Goal: Information Seeking & Learning: Learn about a topic

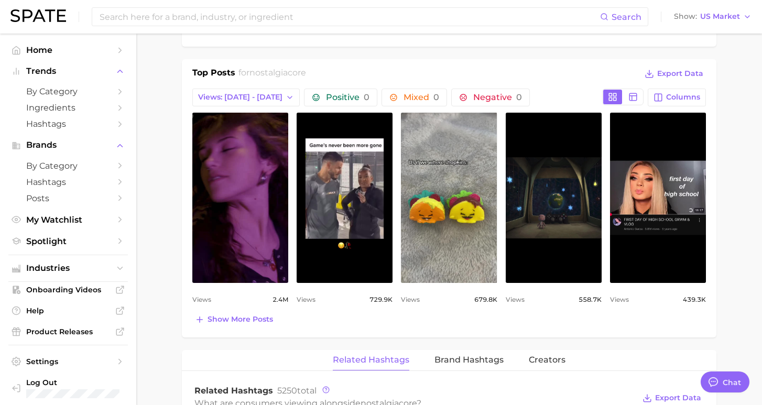
click at [35, 53] on span "Home" at bounding box center [68, 50] width 84 height 10
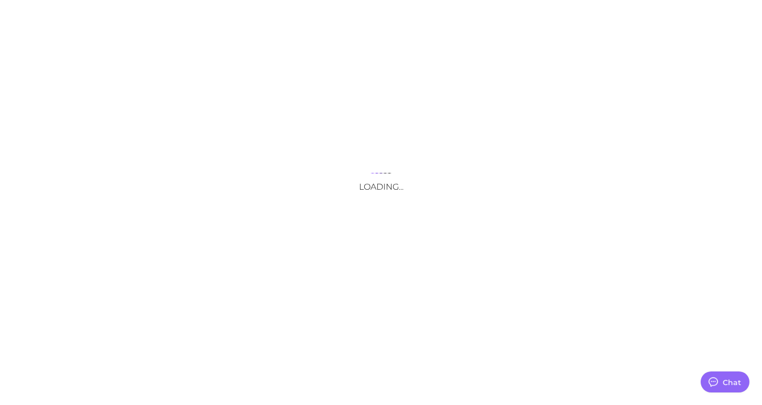
type textarea "x"
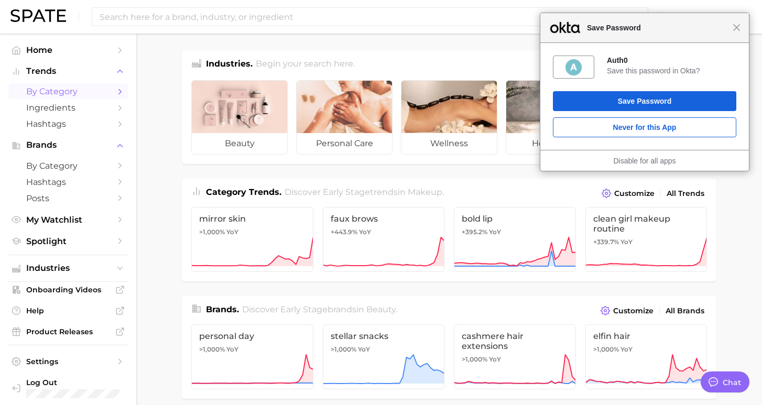
click at [60, 93] on span "by Category" at bounding box center [68, 91] width 84 height 10
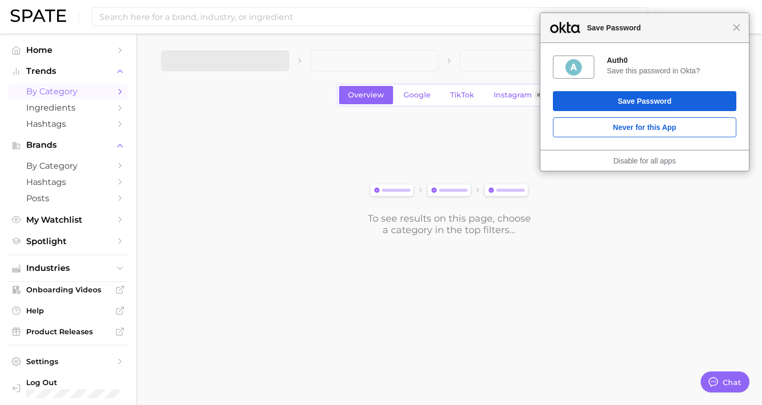
click at [729, 36] on div "Close Save Password" at bounding box center [644, 28] width 209 height 30
click at [738, 32] on div "Close Save Password" at bounding box center [644, 28] width 209 height 30
click at [267, 59] on button "1. Choose Category" at bounding box center [225, 60] width 128 height 21
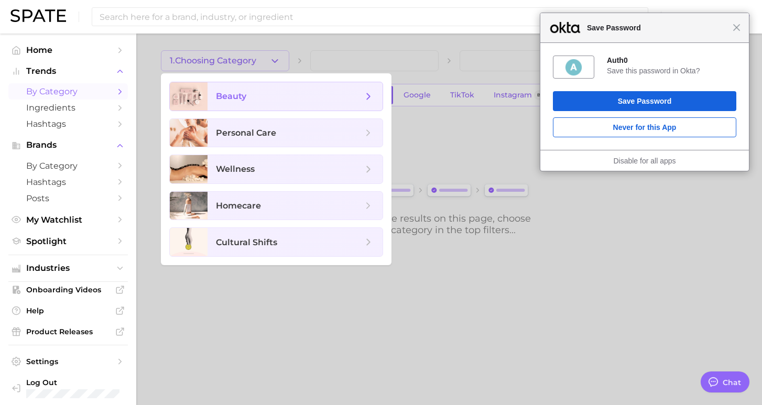
click at [278, 96] on span "beauty" at bounding box center [289, 97] width 147 height 12
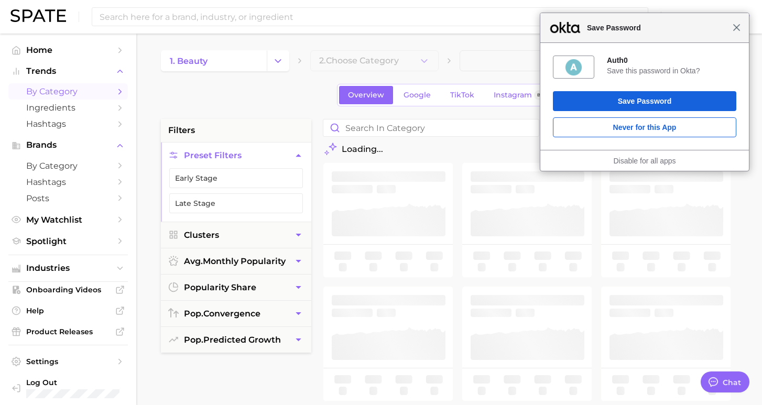
click at [734, 24] on span "Close" at bounding box center [737, 28] width 8 height 8
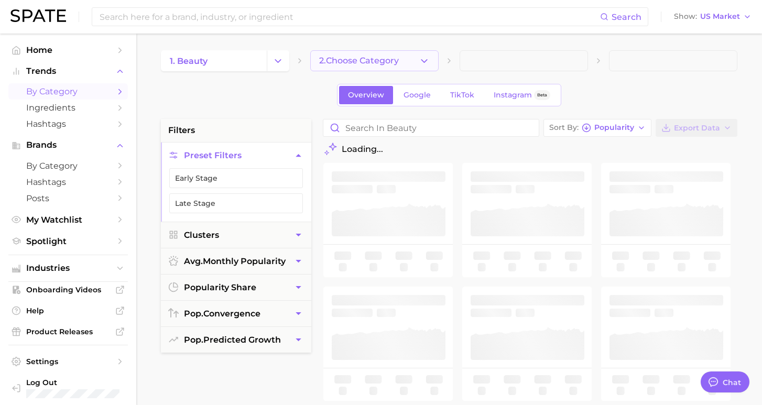
click at [427, 58] on icon "button" at bounding box center [424, 61] width 11 height 11
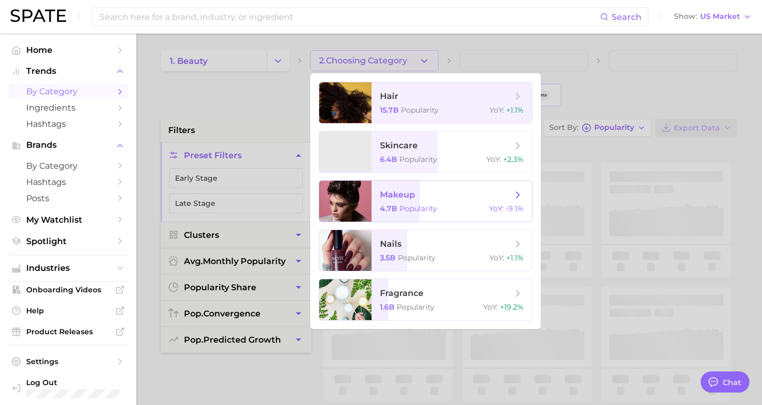
click at [400, 204] on span "Popularity" at bounding box center [418, 208] width 38 height 9
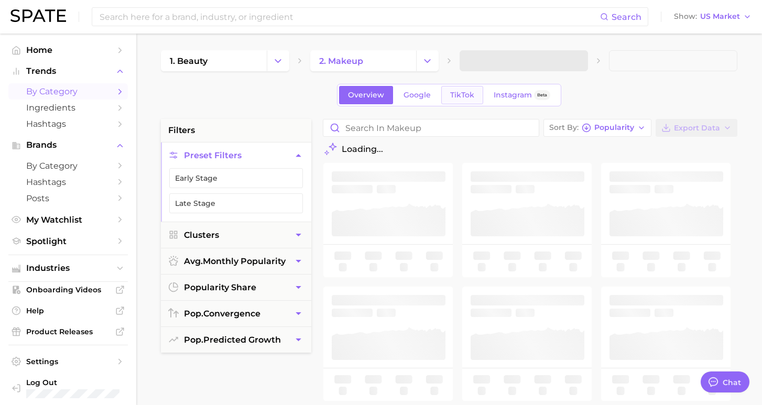
click at [462, 98] on span "TikTok" at bounding box center [462, 95] width 24 height 9
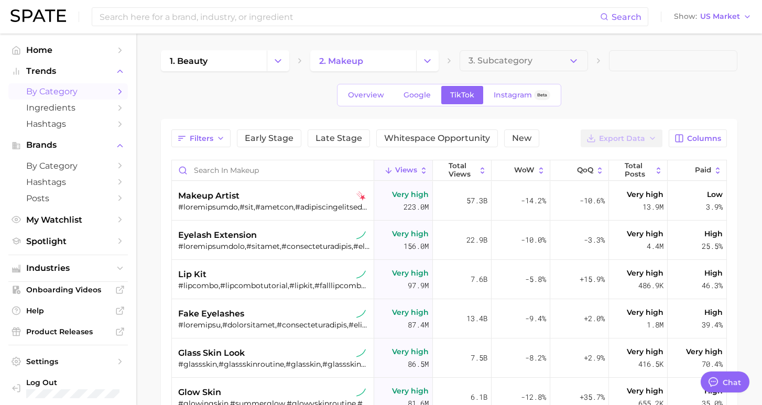
type textarea "x"
click at [46, 182] on span "Hashtags" at bounding box center [68, 182] width 84 height 10
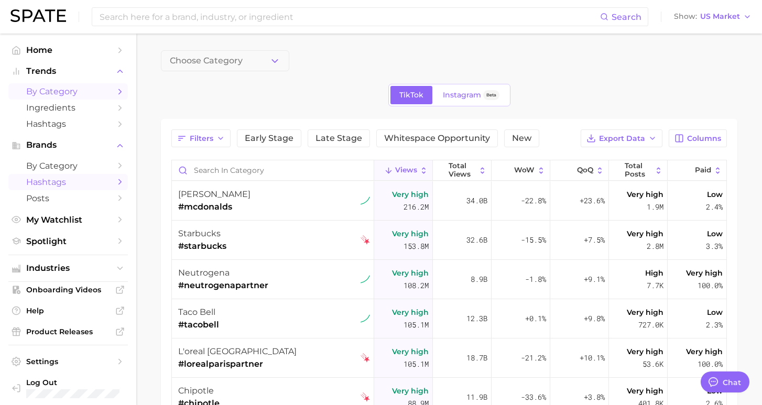
click at [59, 93] on span "by Category" at bounding box center [68, 91] width 84 height 10
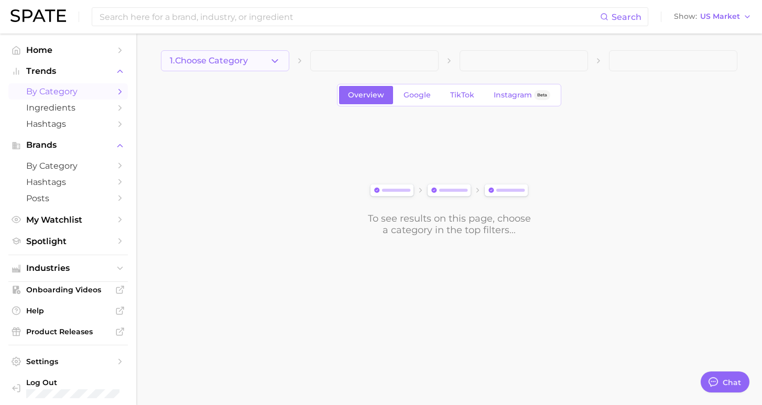
click at [270, 61] on icon "button" at bounding box center [274, 61] width 11 height 11
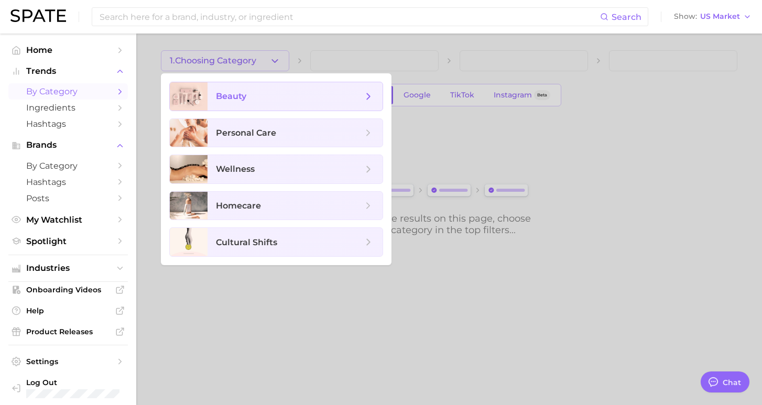
click at [243, 103] on span "beauty" at bounding box center [295, 96] width 175 height 28
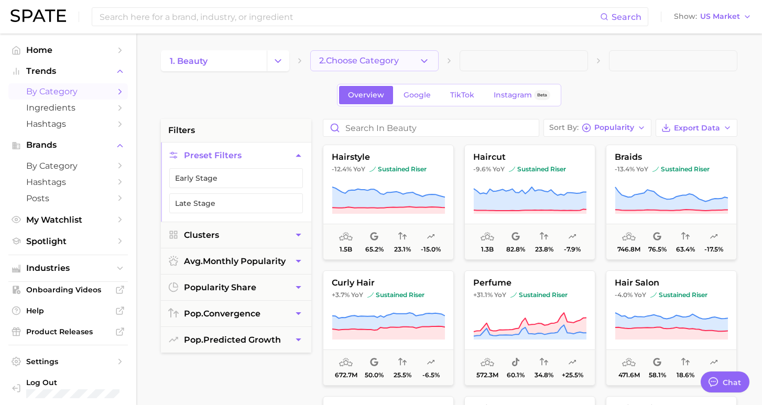
click at [425, 56] on icon "button" at bounding box center [424, 61] width 11 height 11
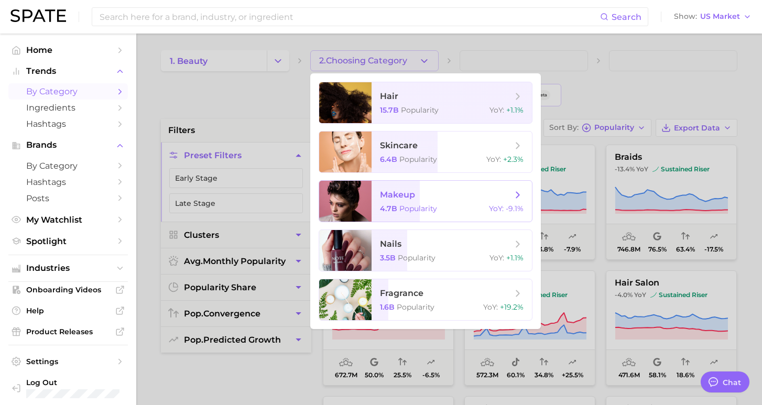
click at [392, 195] on span "makeup" at bounding box center [397, 195] width 35 height 10
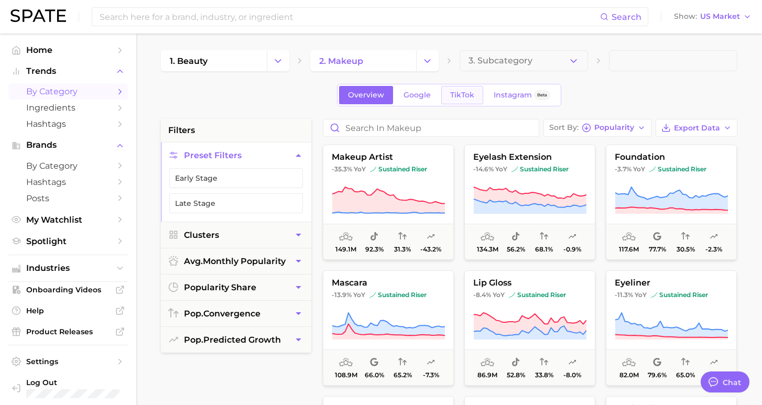
click at [464, 102] on link "TikTok" at bounding box center [462, 95] width 42 height 18
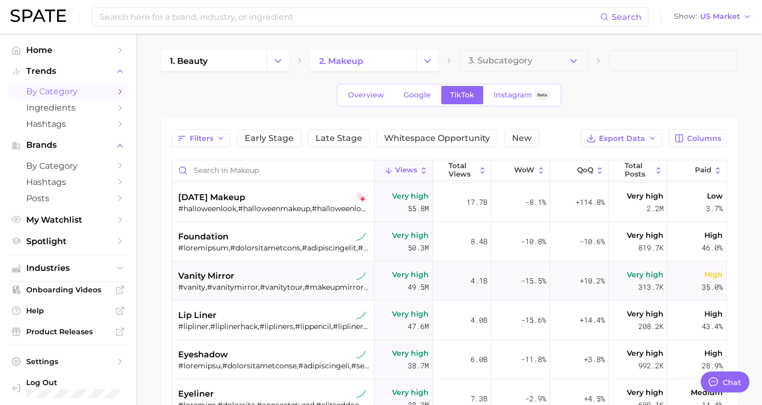
scroll to position [551, 0]
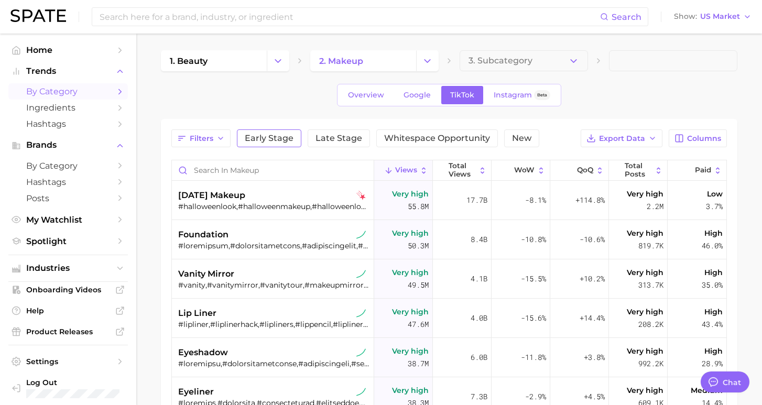
click at [261, 137] on span "Early Stage" at bounding box center [269, 138] width 49 height 8
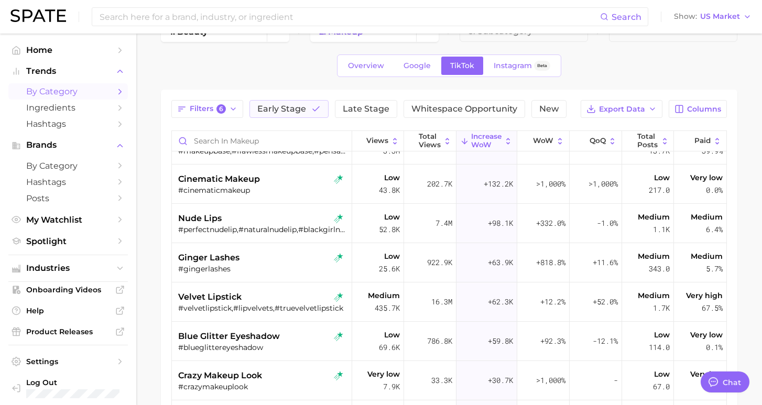
scroll to position [821, 0]
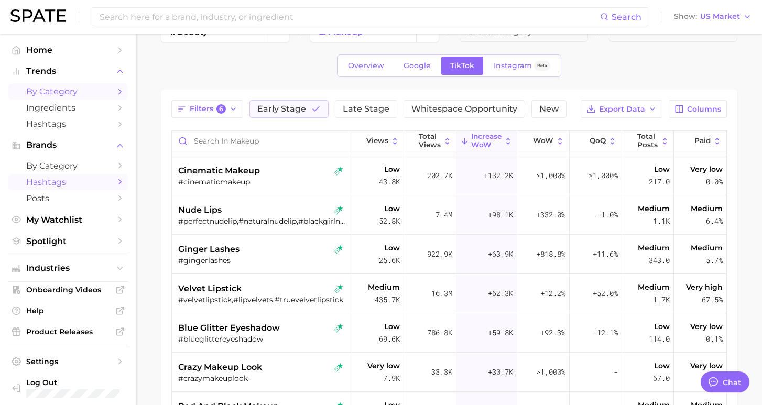
click at [38, 181] on span "Hashtags" at bounding box center [68, 182] width 84 height 10
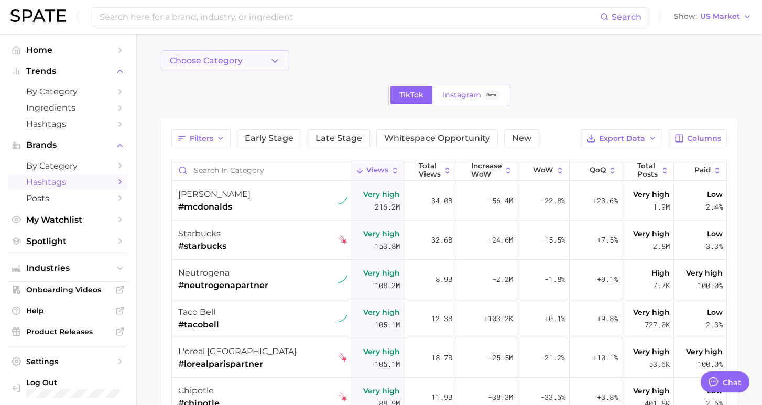
click at [250, 60] on button "Choose Category" at bounding box center [225, 60] width 128 height 21
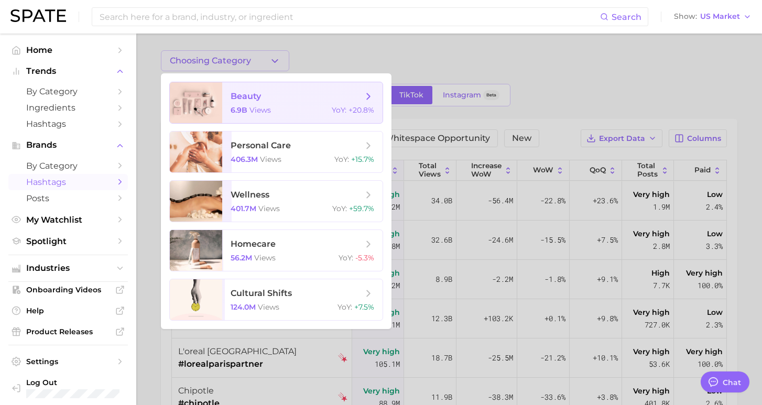
click at [250, 111] on span "views" at bounding box center [259, 109] width 21 height 9
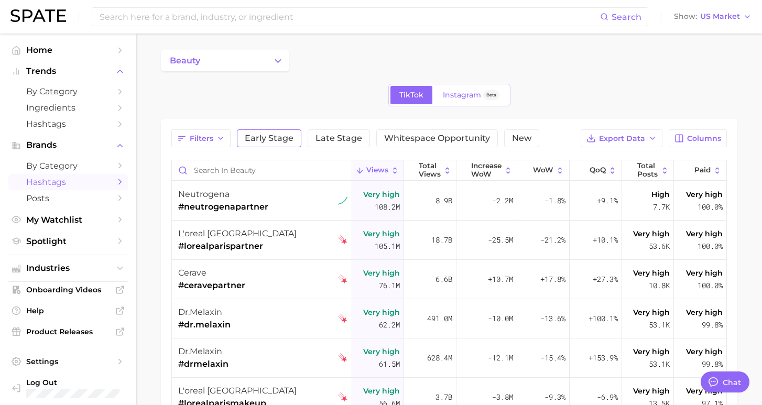
click at [261, 137] on span "Early Stage" at bounding box center [269, 138] width 49 height 8
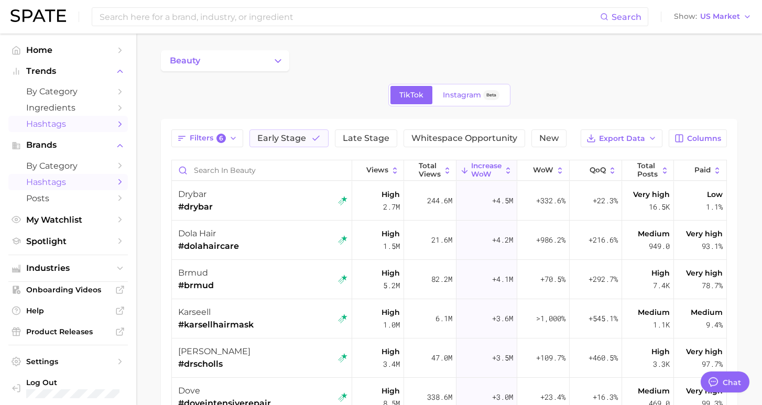
click at [38, 126] on span "Hashtags" at bounding box center [68, 124] width 84 height 10
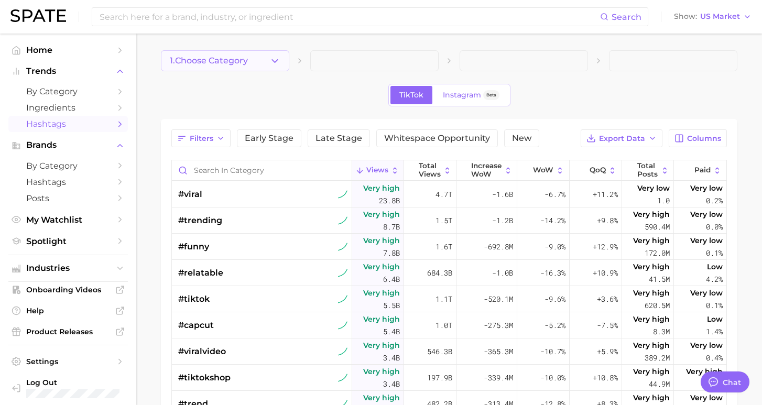
click at [267, 60] on button "1. Choose Category" at bounding box center [225, 60] width 128 height 21
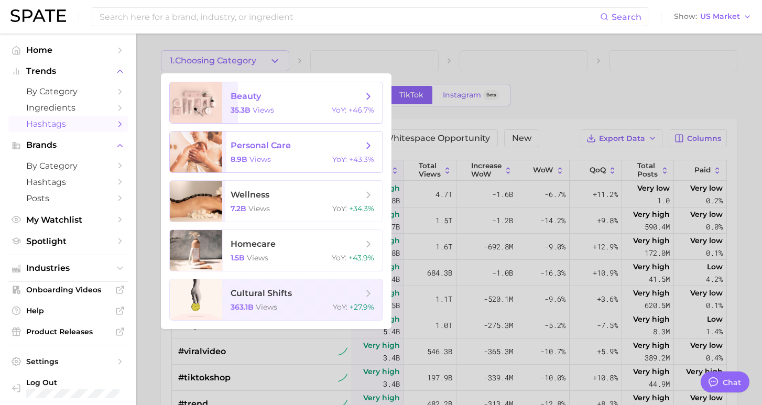
click at [259, 113] on span "views" at bounding box center [263, 109] width 21 height 9
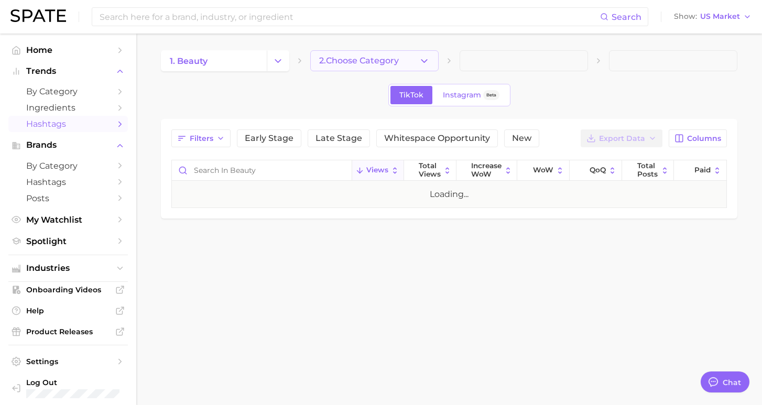
click at [373, 59] on span "2. Choose Category" at bounding box center [359, 60] width 80 height 9
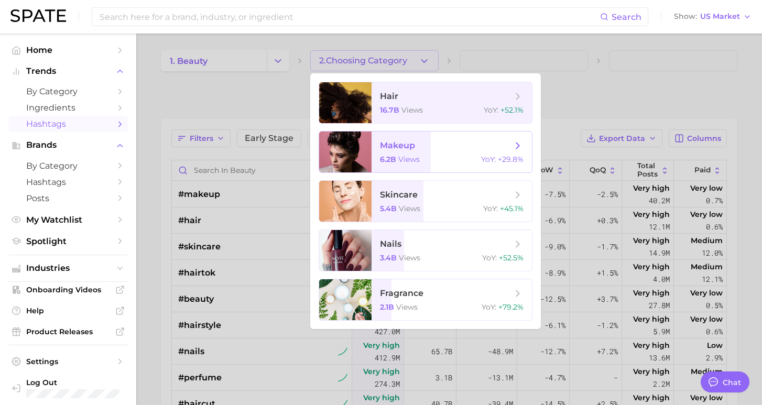
click at [376, 156] on span "makeup 6.2b views YoY : +29.8%" at bounding box center [452, 152] width 160 height 41
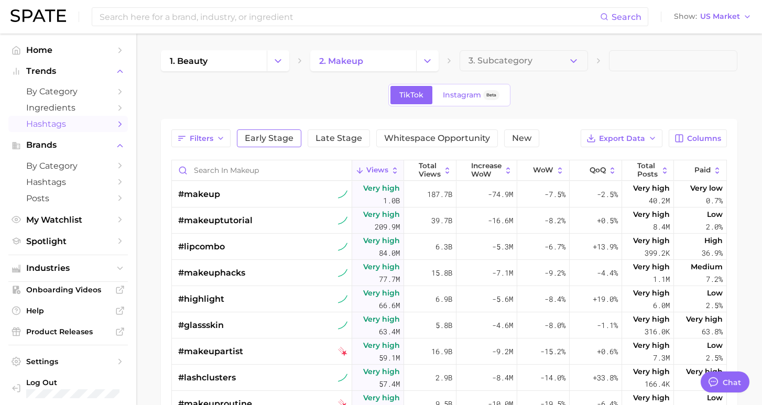
click at [274, 142] on span "Early Stage" at bounding box center [269, 138] width 49 height 8
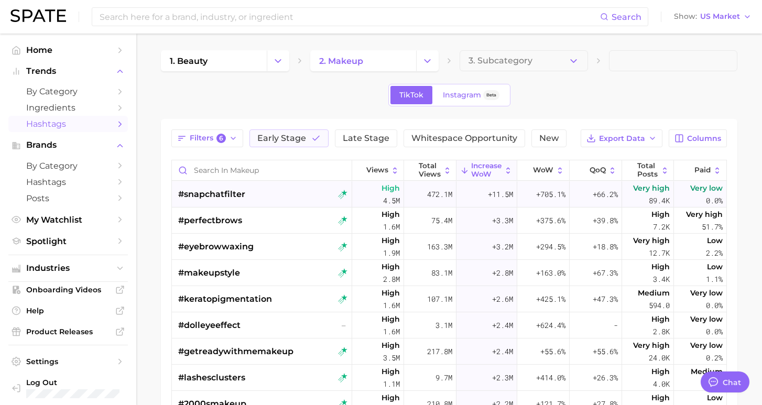
click at [222, 200] on span "#snapchatfilter" at bounding box center [211, 194] width 67 height 13
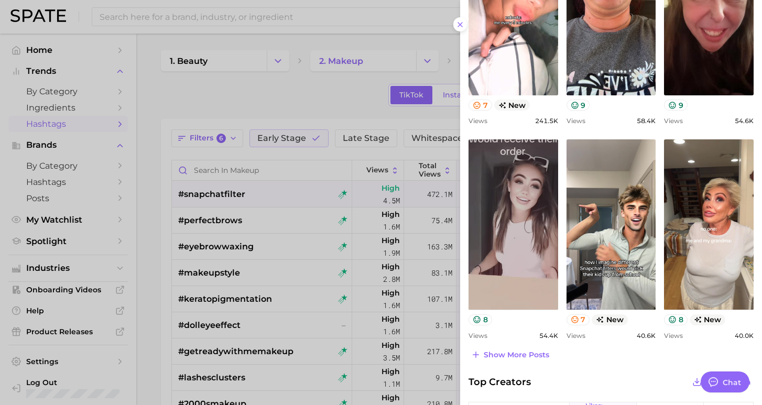
scroll to position [359, 0]
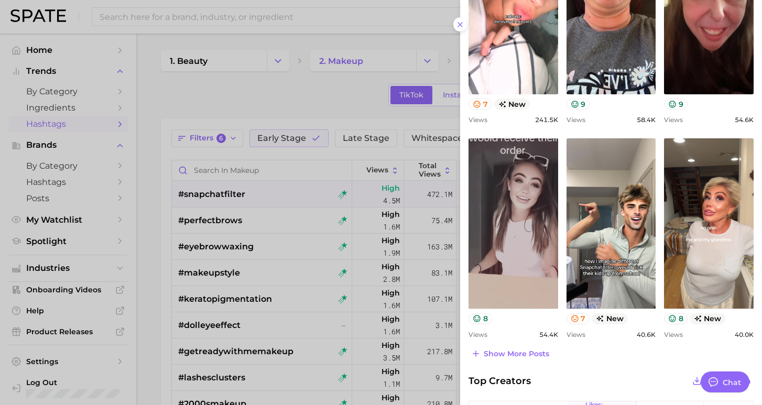
click at [149, 187] on div at bounding box center [381, 202] width 762 height 405
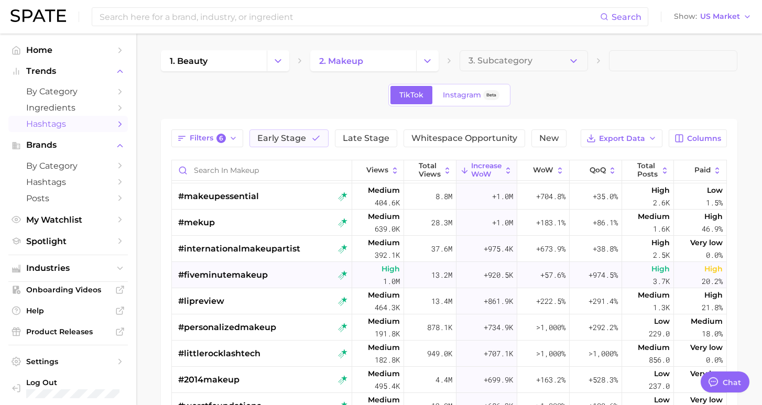
scroll to position [552, 0]
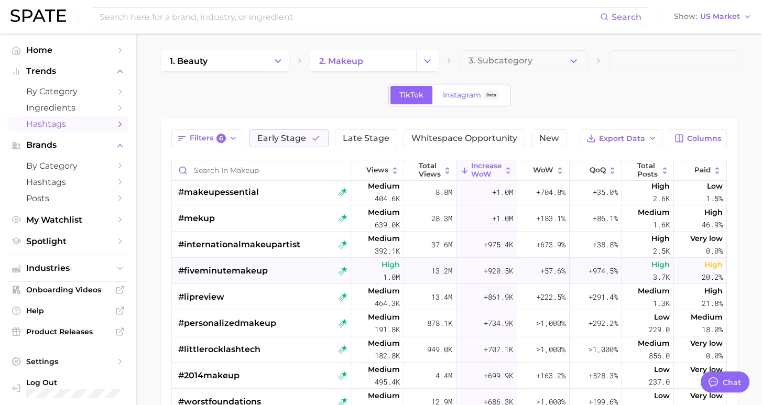
click at [271, 274] on div "#fiveminutemakeup" at bounding box center [262, 271] width 169 height 26
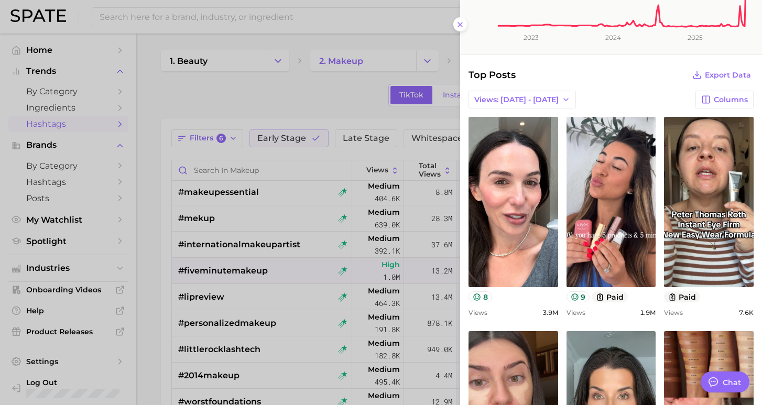
scroll to position [99, 0]
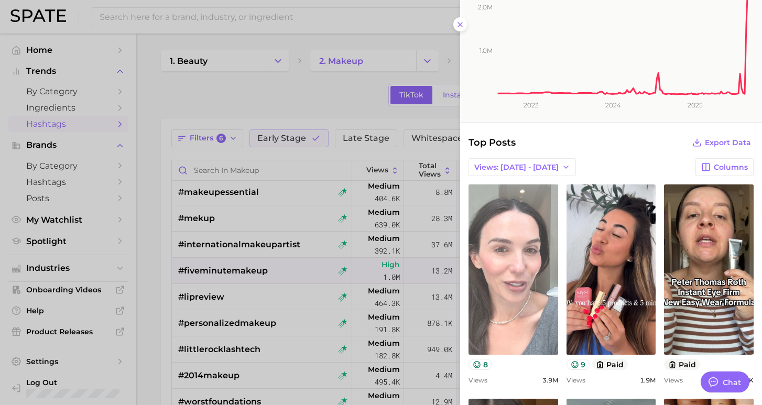
click at [511, 280] on link "view post on TikTok" at bounding box center [513, 269] width 90 height 170
click at [528, 288] on link "view post on TikTok" at bounding box center [513, 269] width 90 height 170
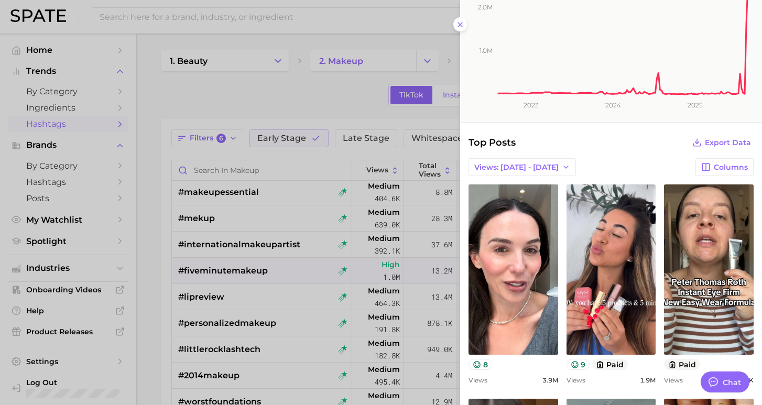
click at [199, 250] on div at bounding box center [381, 202] width 762 height 405
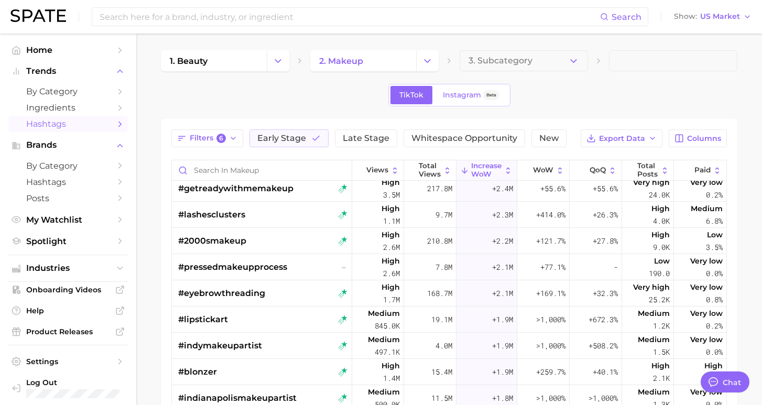
scroll to position [161, 0]
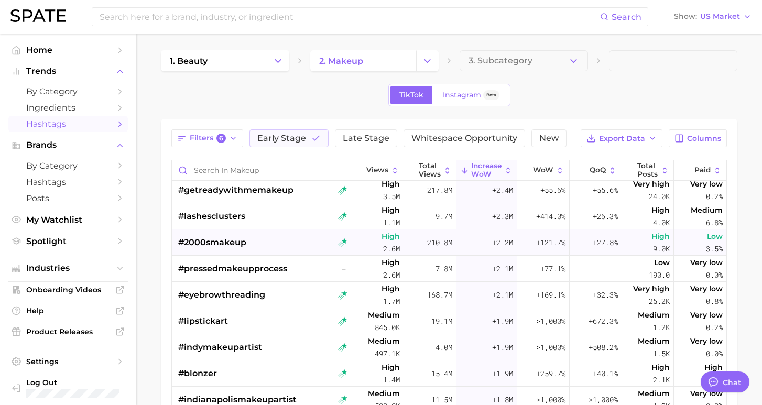
click at [257, 241] on div "#2000smakeup" at bounding box center [262, 243] width 169 height 26
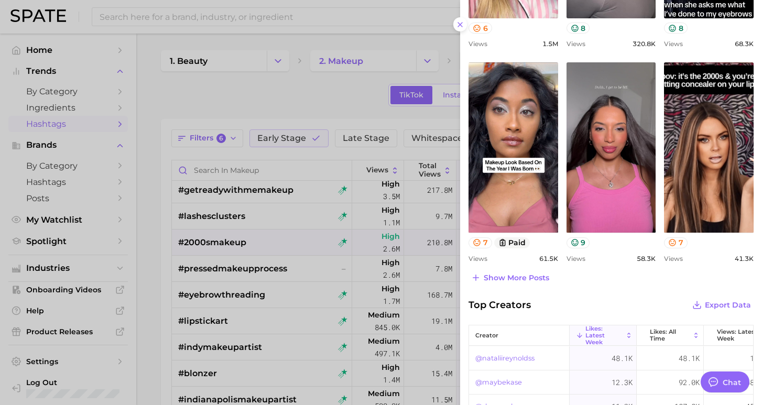
scroll to position [435, 0]
click at [162, 287] on div at bounding box center [381, 202] width 762 height 405
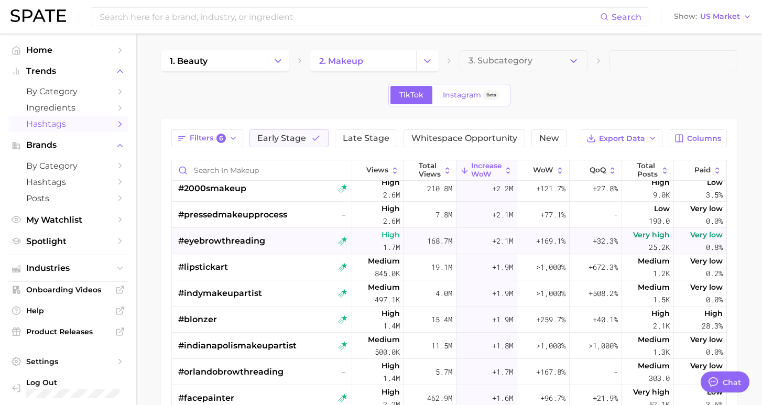
scroll to position [219, 0]
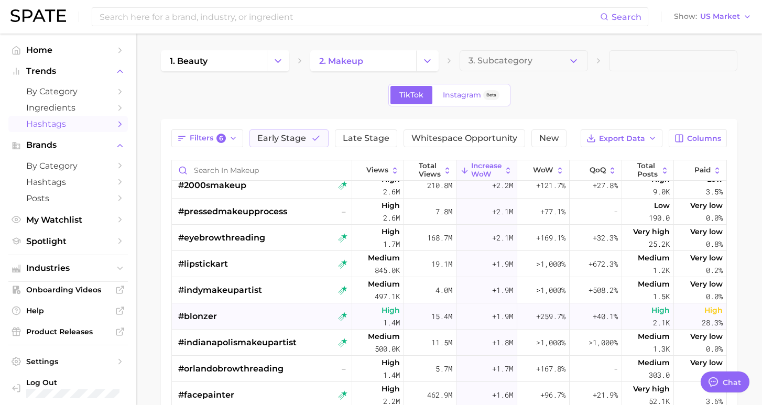
click at [248, 328] on div "#blonzer" at bounding box center [262, 316] width 169 height 26
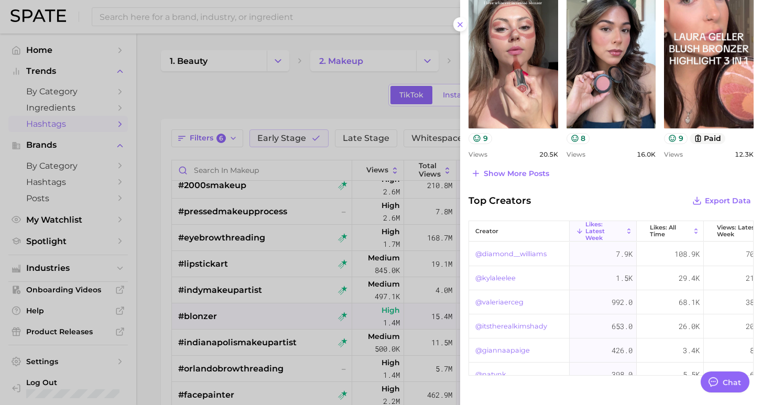
scroll to position [569, 0]
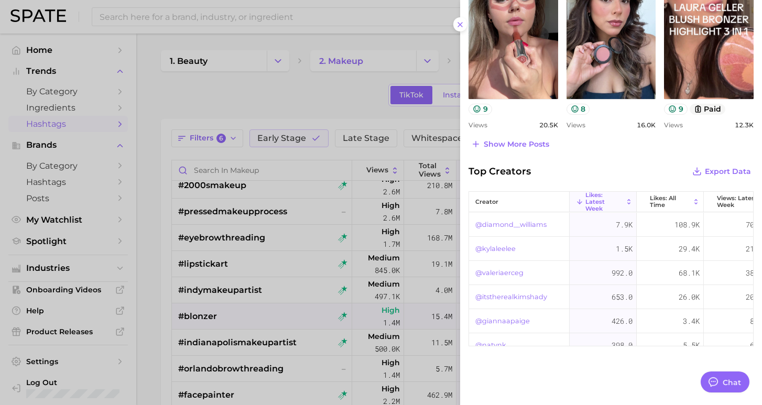
click at [215, 316] on div at bounding box center [381, 202] width 762 height 405
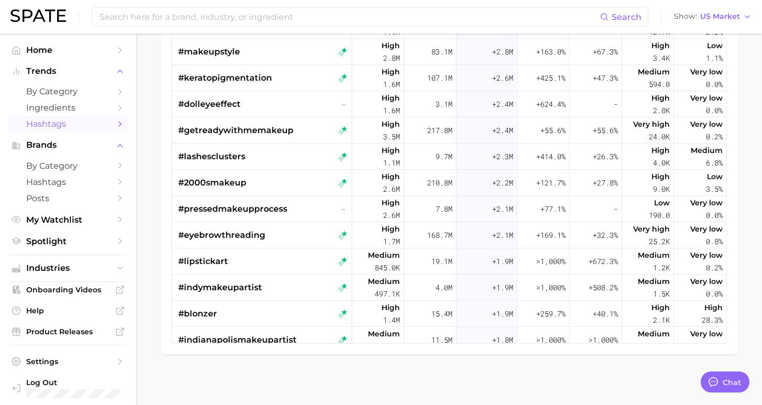
scroll to position [0, 0]
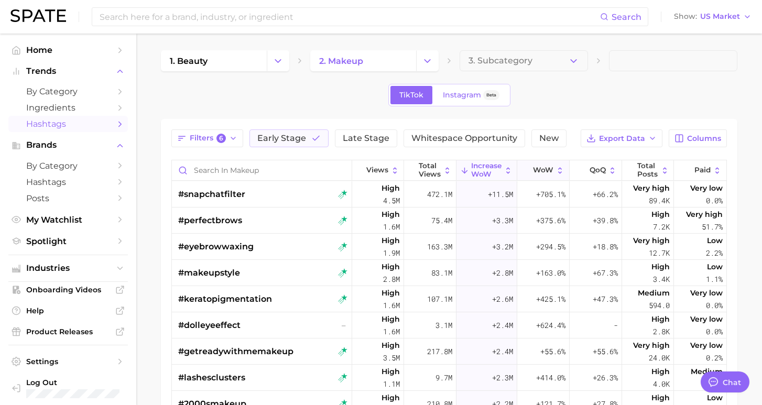
click at [545, 171] on span "WoW" at bounding box center [543, 170] width 20 height 8
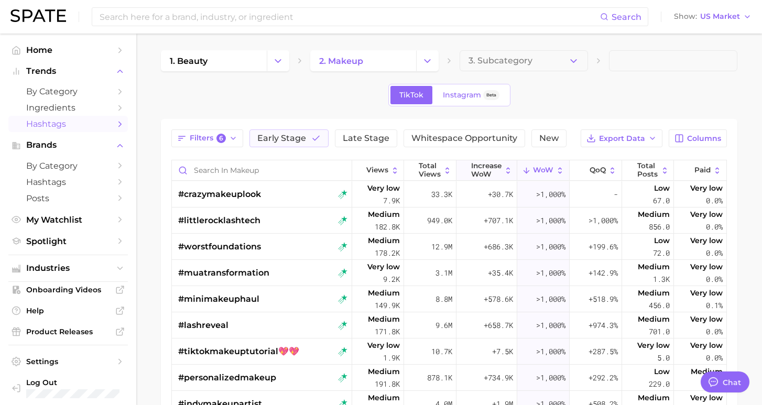
click at [485, 166] on span "Increase WoW" at bounding box center [486, 170] width 30 height 16
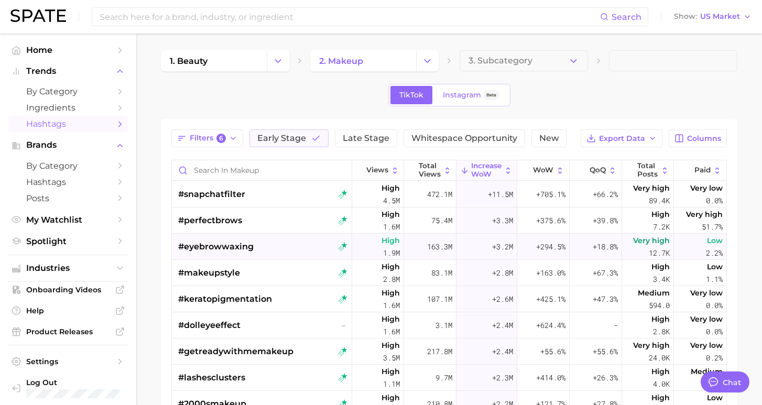
click at [268, 254] on div "#eyebrowwaxing" at bounding box center [262, 247] width 169 height 26
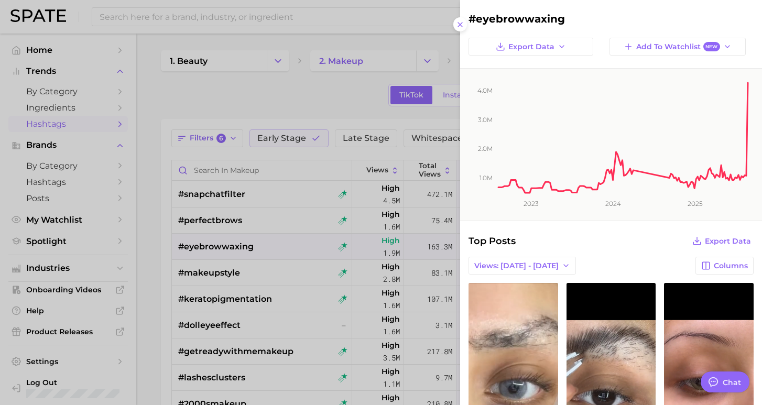
click at [268, 254] on div at bounding box center [381, 202] width 762 height 405
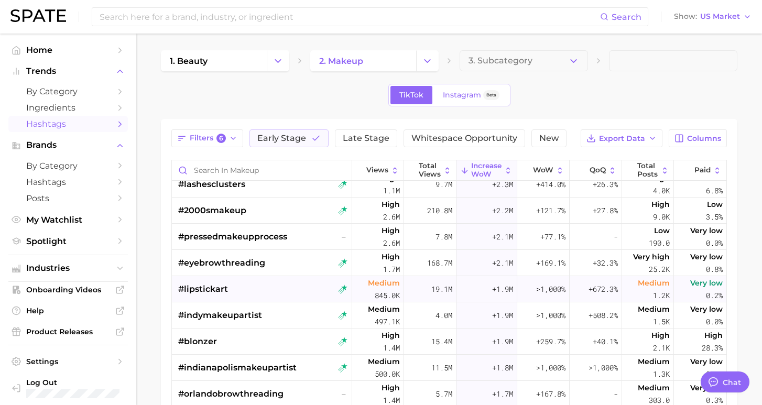
scroll to position [197, 0]
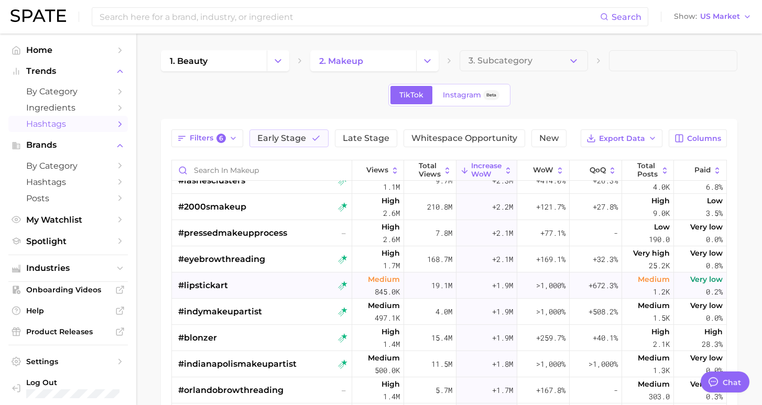
click at [264, 288] on div "#lipstickart" at bounding box center [262, 286] width 169 height 26
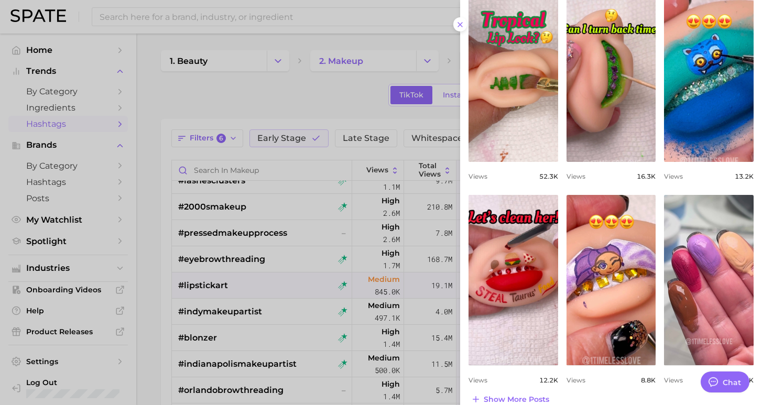
scroll to position [0, 0]
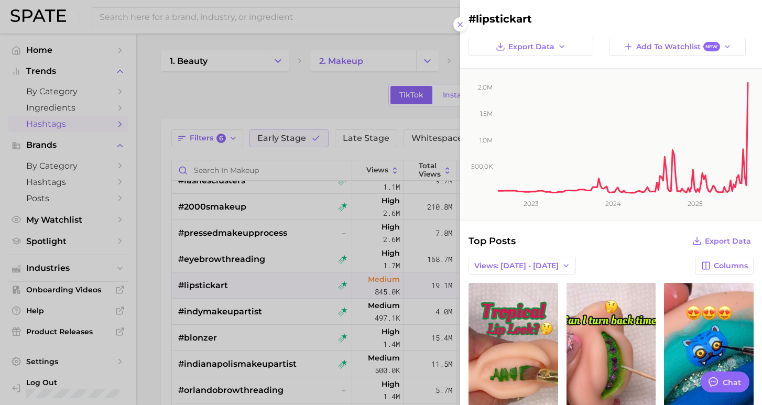
click at [284, 280] on div at bounding box center [381, 202] width 762 height 405
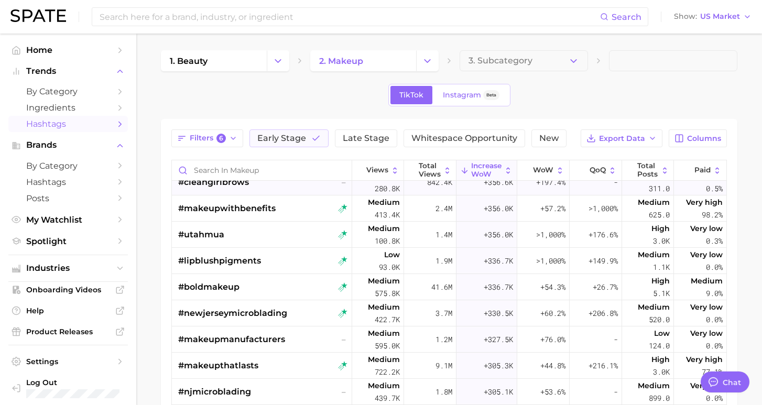
scroll to position [1211, 0]
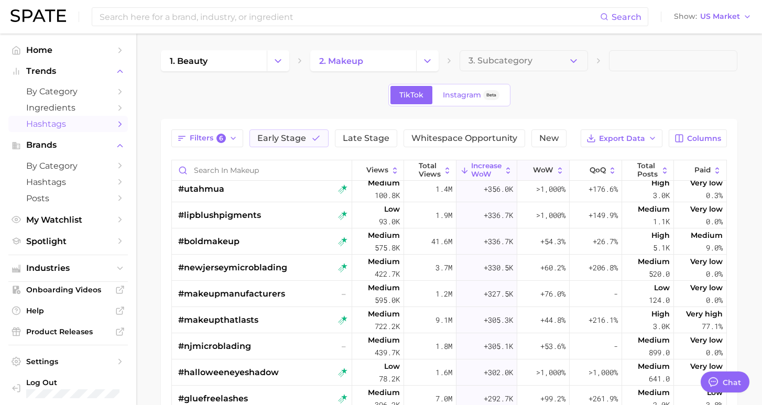
click at [531, 172] on button "WoW" at bounding box center [543, 170] width 52 height 20
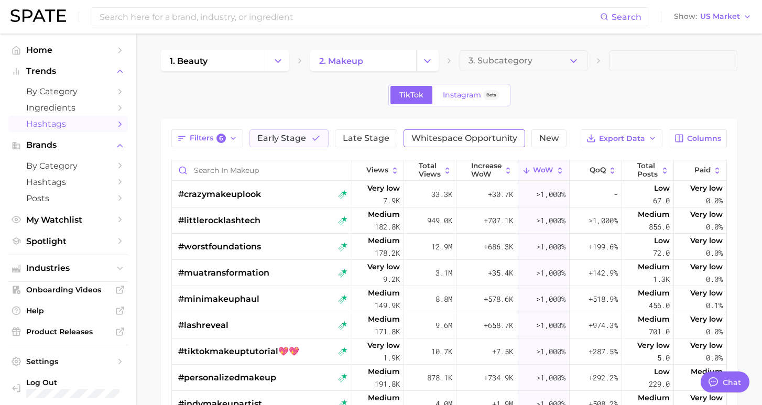
click at [432, 139] on span "Whitespace Opportunity" at bounding box center [464, 138] width 106 height 8
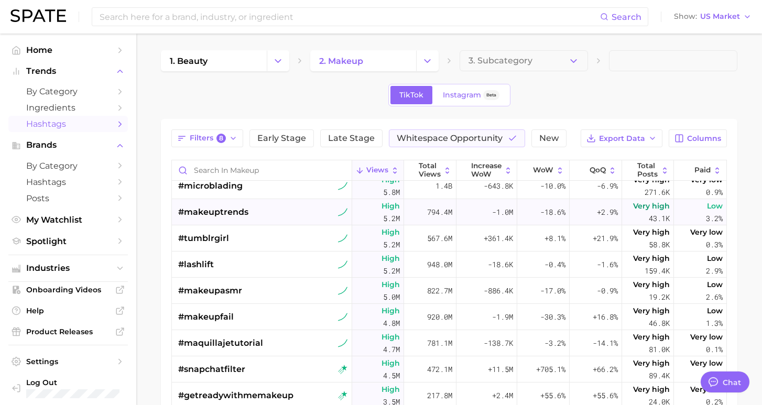
scroll to position [40, 0]
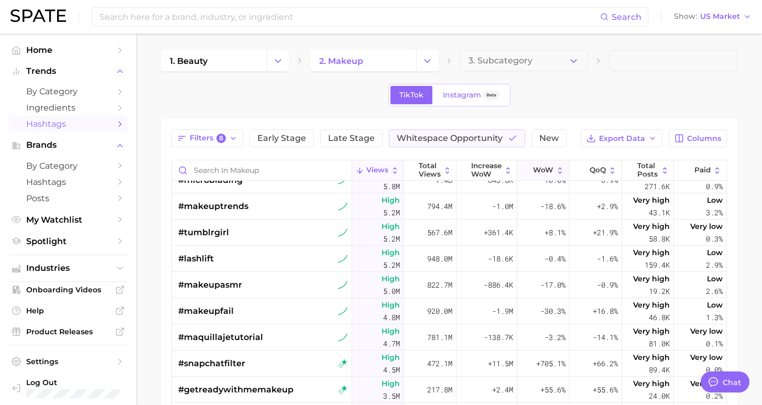
click at [542, 167] on span "WoW" at bounding box center [543, 170] width 20 height 8
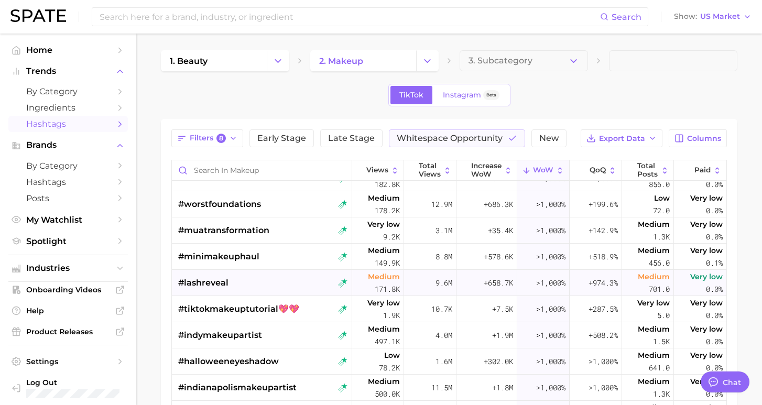
scroll to position [49, 0]
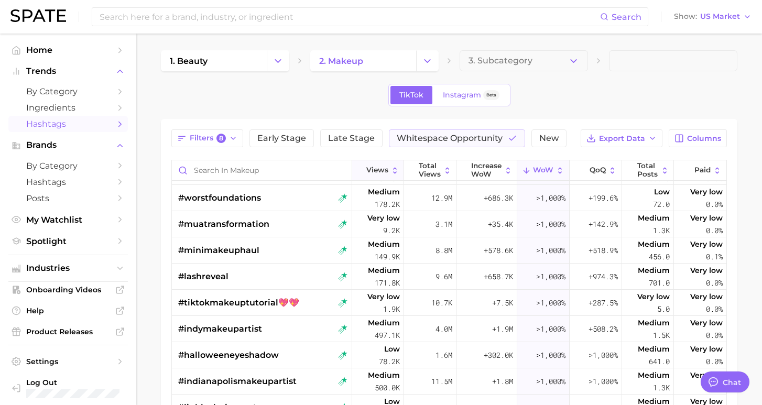
click at [364, 169] on button "Views" at bounding box center [378, 170] width 52 height 20
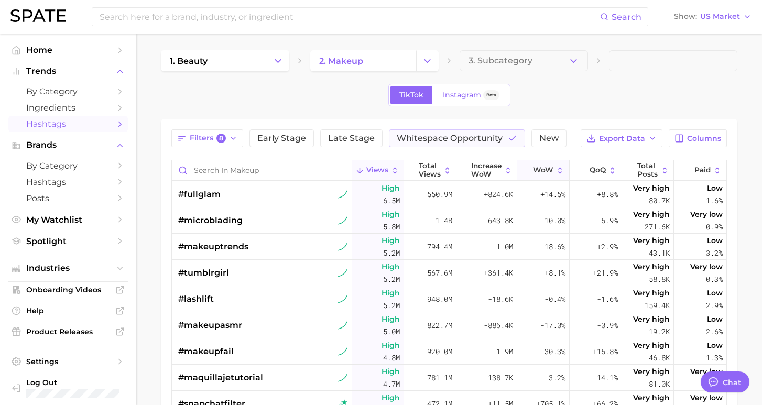
click at [548, 171] on span "WoW" at bounding box center [543, 170] width 20 height 8
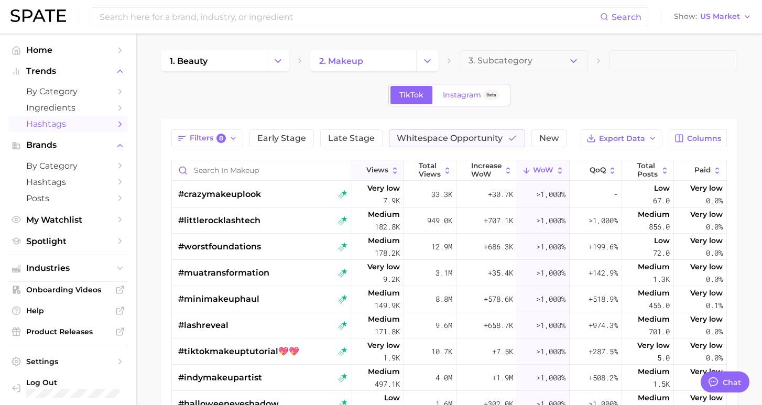
click at [367, 168] on span "Views" at bounding box center [377, 170] width 22 height 8
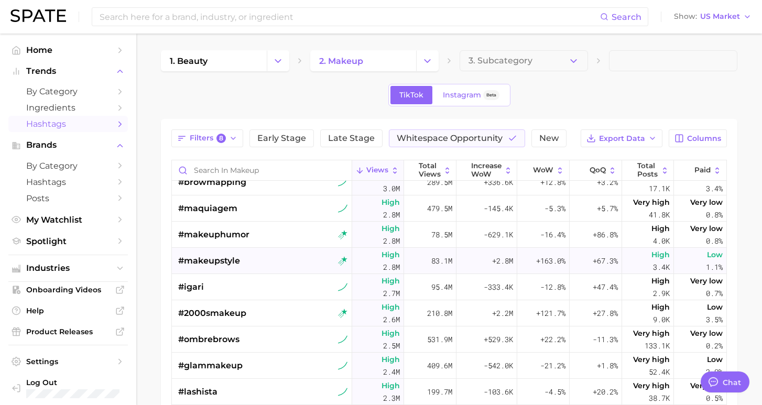
scroll to position [383, 0]
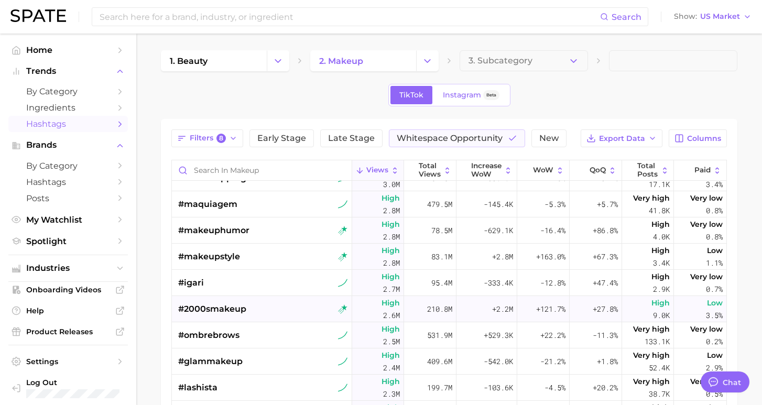
click at [251, 313] on div "#2000smakeup" at bounding box center [262, 309] width 169 height 26
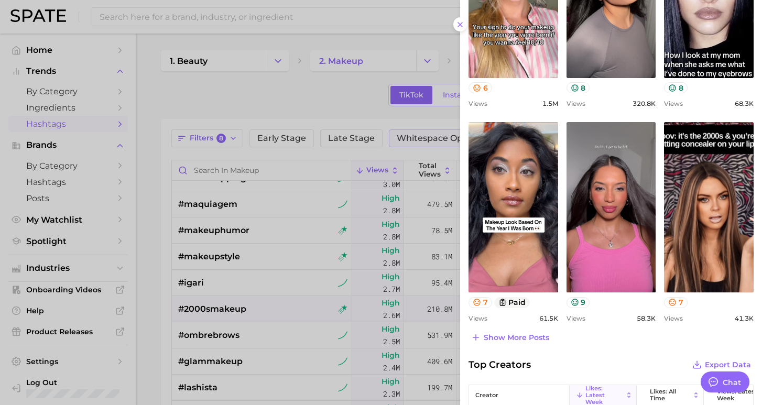
scroll to position [378, 0]
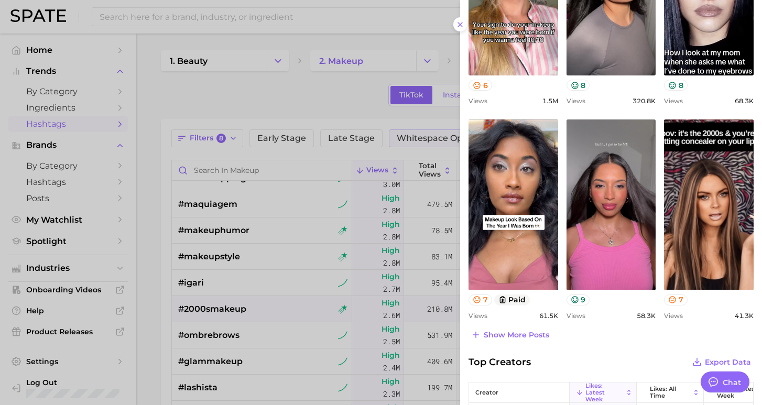
click at [288, 318] on div at bounding box center [381, 202] width 762 height 405
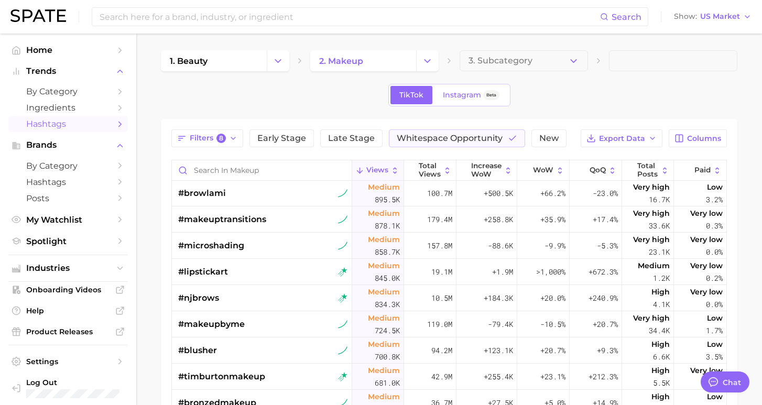
scroll to position [1396, 0]
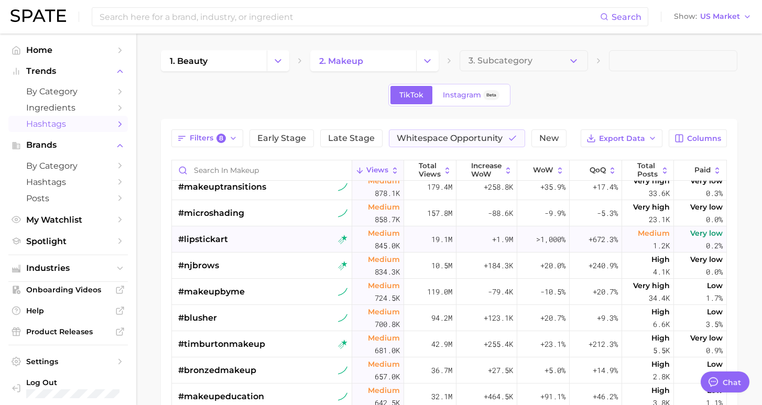
click at [273, 244] on div "#lipstickart" at bounding box center [262, 239] width 169 height 26
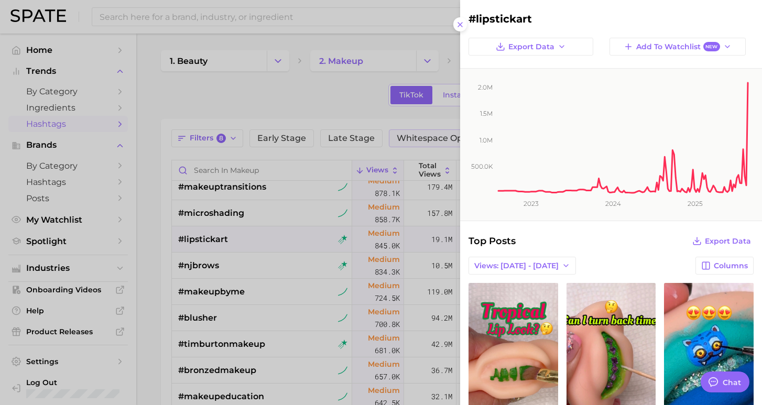
scroll to position [0, 0]
click at [275, 248] on div at bounding box center [381, 202] width 762 height 405
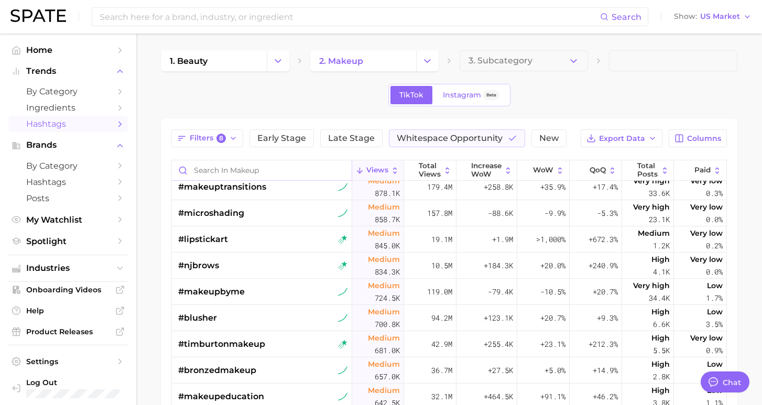
click at [234, 169] on input "Search in makeup" at bounding box center [262, 170] width 180 height 20
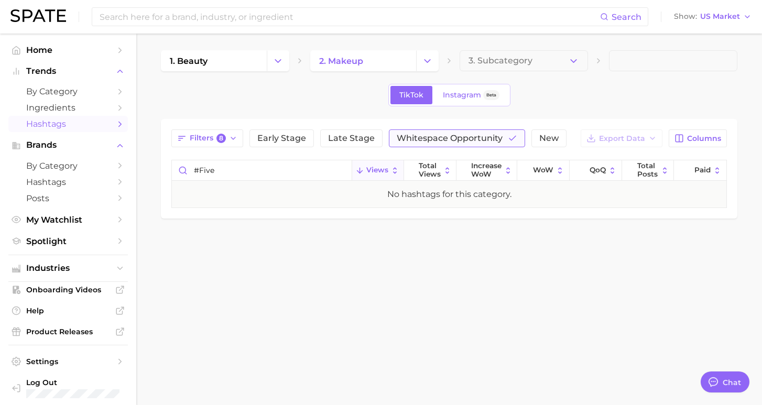
click at [421, 134] on span "Whitespace Opportunity" at bounding box center [450, 138] width 106 height 8
click at [223, 170] on input "#five" at bounding box center [262, 170] width 180 height 20
type input "#fiveminue"
